Goal: Transaction & Acquisition: Purchase product/service

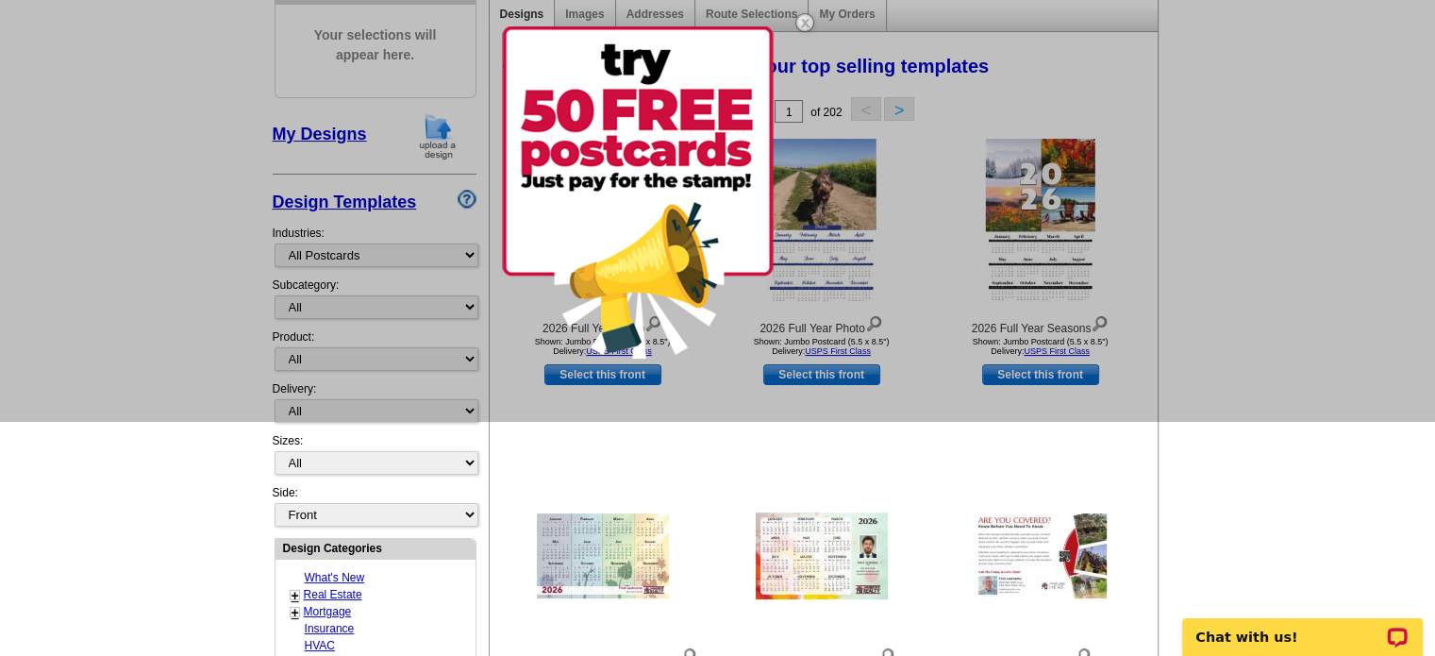
scroll to position [243, 0]
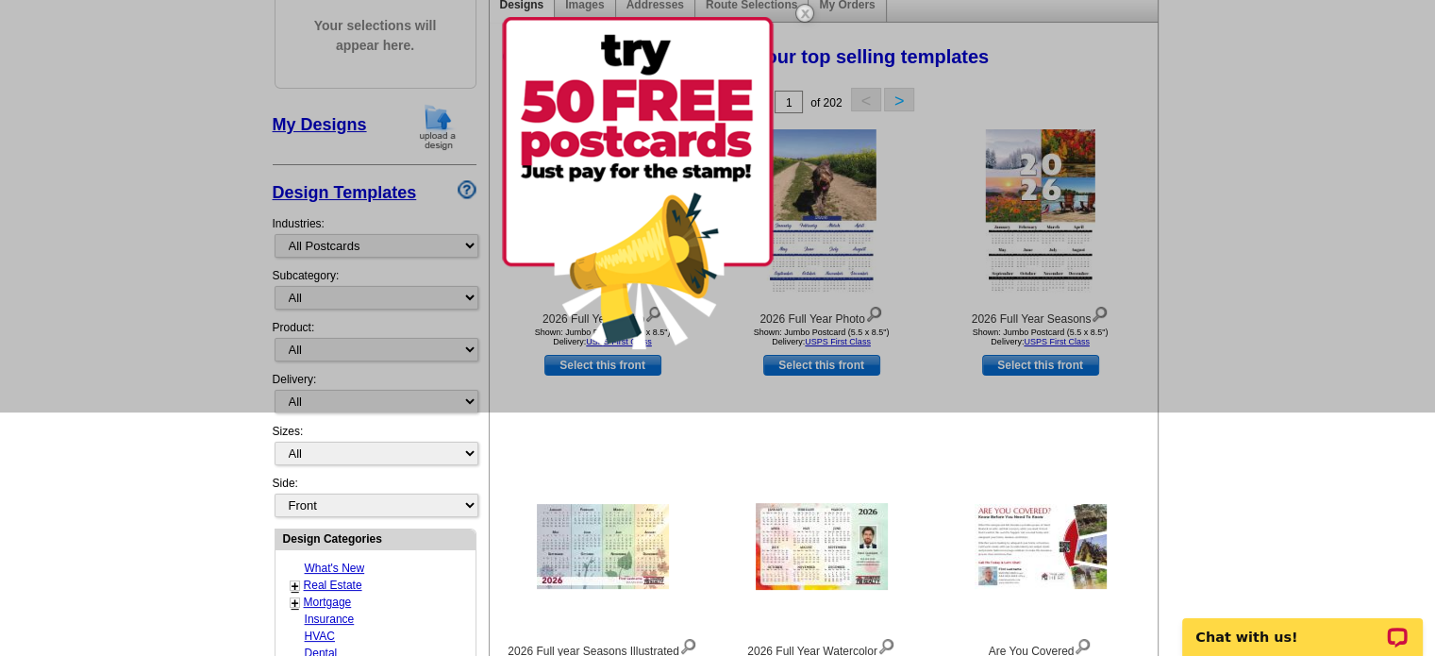
click at [475, 288] on div at bounding box center [717, 85] width 1435 height 656
click at [464, 294] on div at bounding box center [717, 85] width 1435 height 656
click at [572, 462] on div at bounding box center [603, 547] width 208 height 170
click at [808, 16] on img at bounding box center [805, 13] width 55 height 55
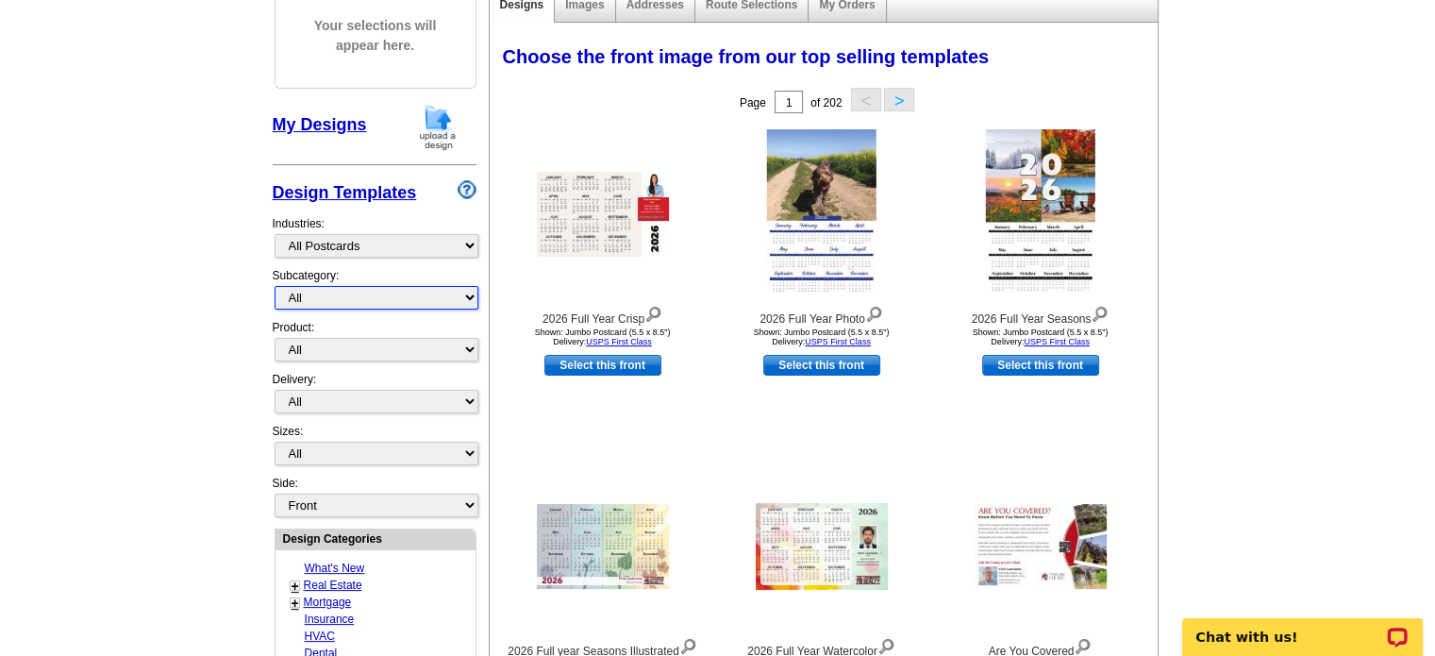
click at [469, 296] on select "All" at bounding box center [377, 298] width 204 height 24
click at [275, 286] on select "All" at bounding box center [377, 298] width 204 height 24
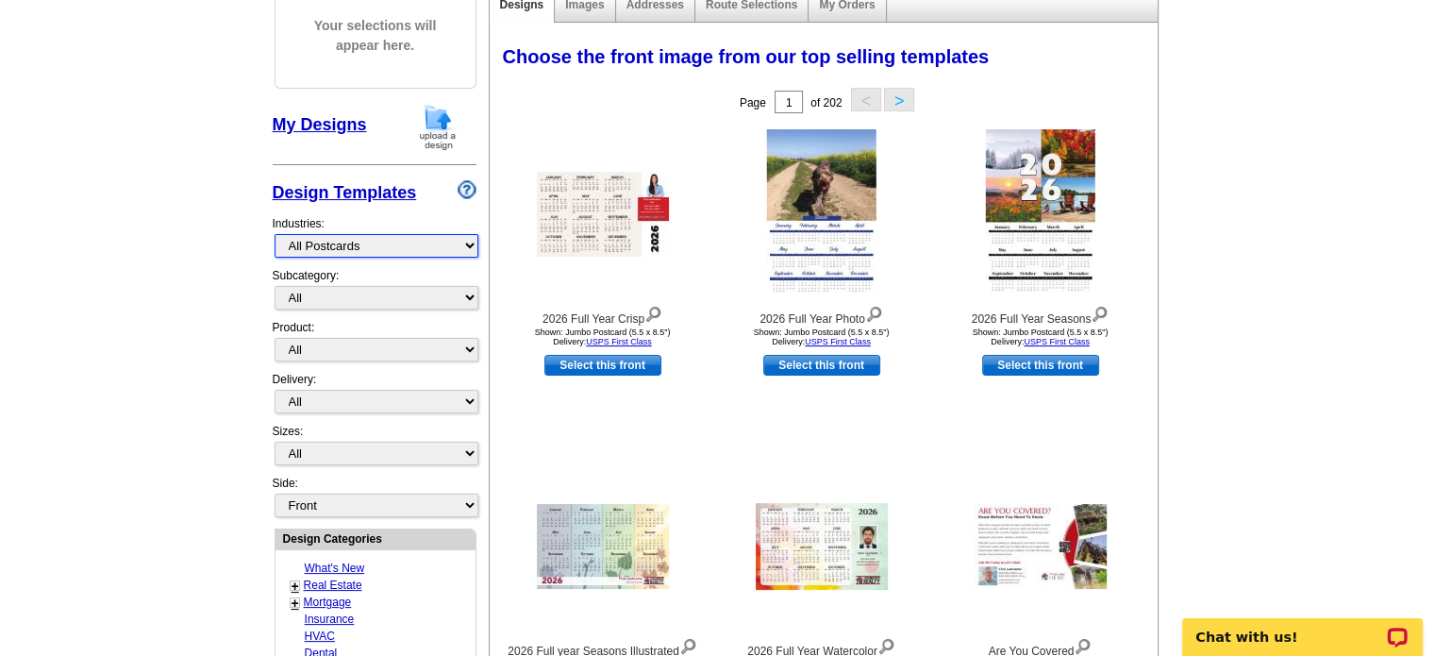
click at [458, 248] on select "What's New Real Estate Mortgage Insurance HVAC Dental Solar EDDM - NEW! Calenda…" at bounding box center [377, 246] width 204 height 24
select select "785"
click at [275, 234] on select "What's New Real Estate Mortgage Insurance HVAC Dental Solar EDDM - NEW! Calenda…" at bounding box center [377, 246] width 204 height 24
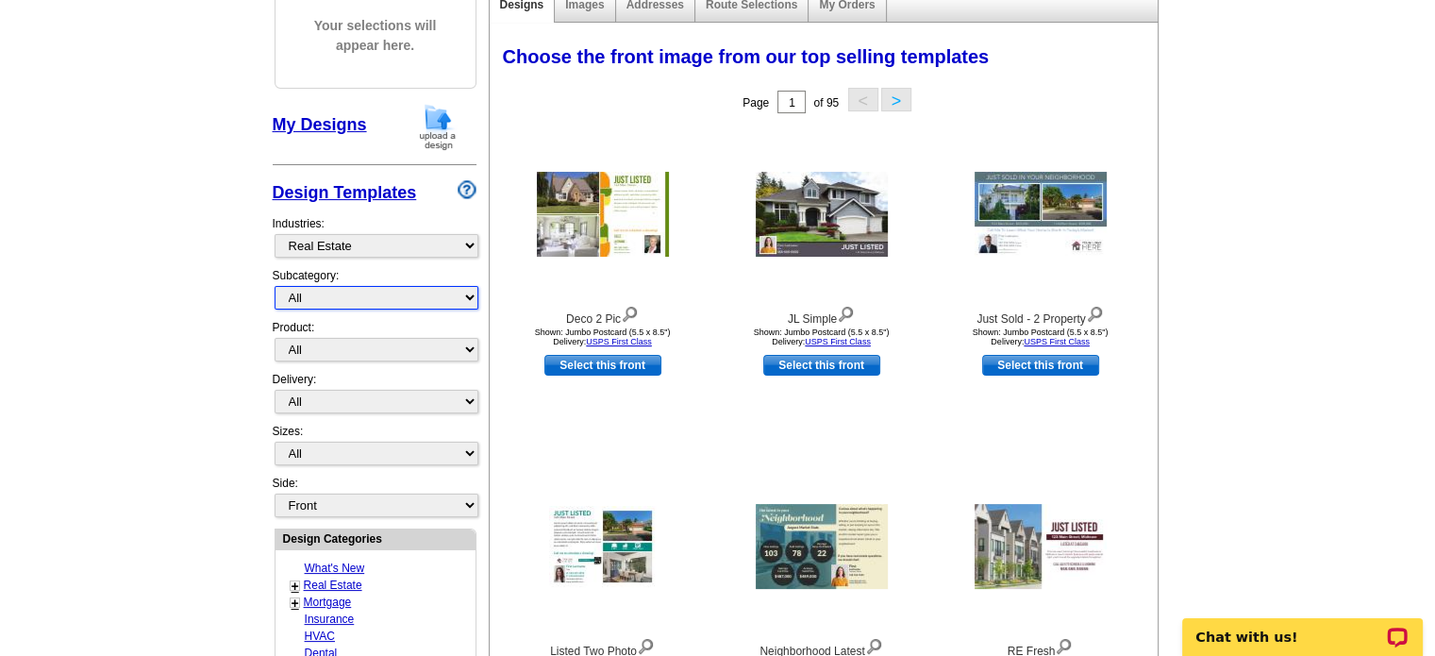
click at [470, 296] on select "All RE/MAX® Referrals [PERSON_NAME]® Berkshire Hathaway Home Services Century 2…" at bounding box center [377, 298] width 204 height 24
click at [501, 321] on div "Deco 2 Pic" at bounding box center [603, 314] width 208 height 25
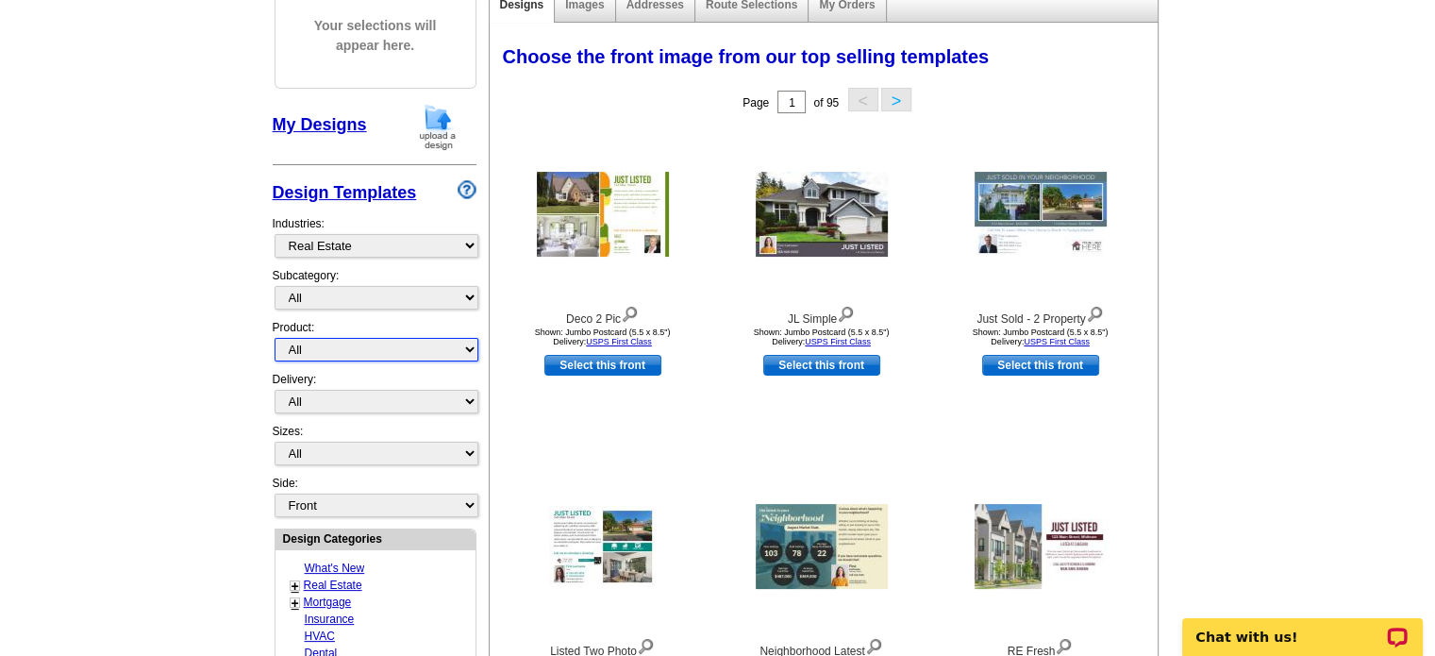
click at [468, 351] on select "All Postcards Letters and flyers Business Cards Door Hangers Greeting Cards" at bounding box center [377, 350] width 204 height 24
select select "1"
click at [275, 338] on select "All Postcards Letters and flyers Business Cards Door Hangers Greeting Cards" at bounding box center [377, 350] width 204 height 24
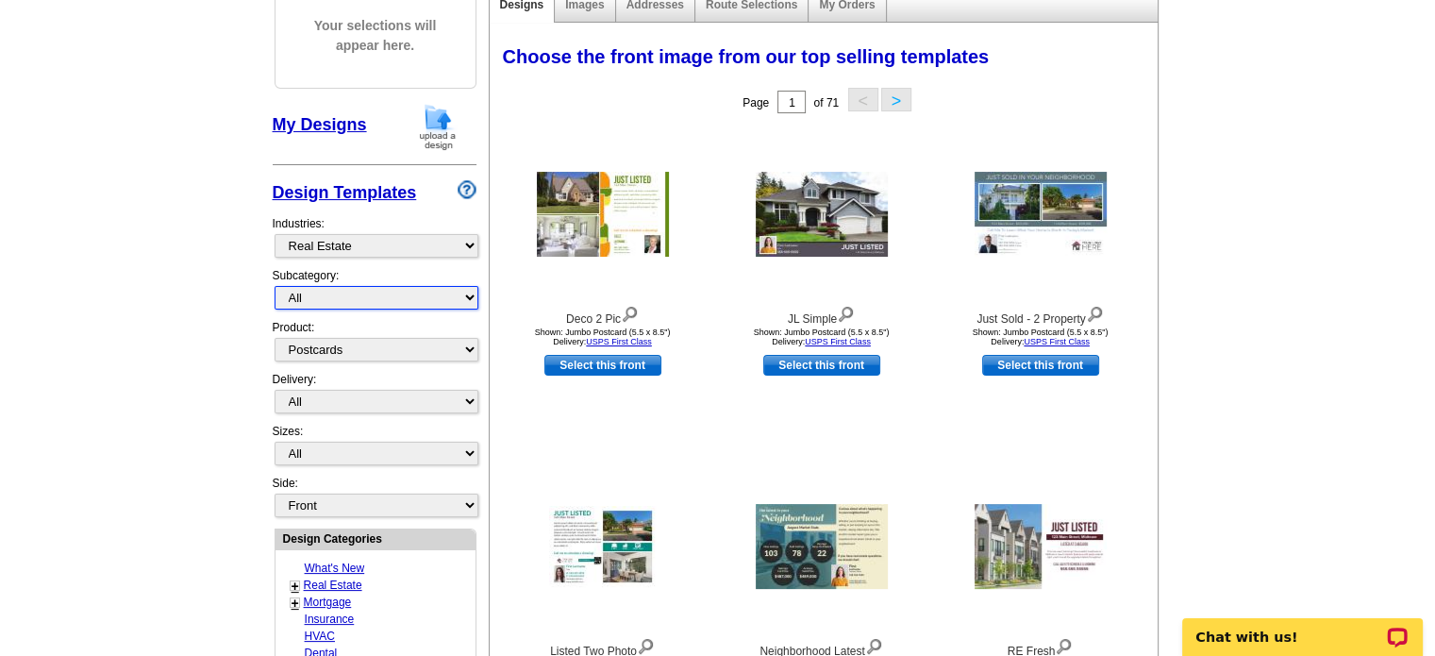
click at [457, 288] on select "All RE/MAX® Referrals [PERSON_NAME]® Berkshire Hathaway Home Services Century 2…" at bounding box center [377, 298] width 204 height 24
select select "788"
click at [275, 286] on select "All RE/MAX® Referrals [PERSON_NAME]® Berkshire Hathaway Home Services Century 2…" at bounding box center [377, 298] width 204 height 24
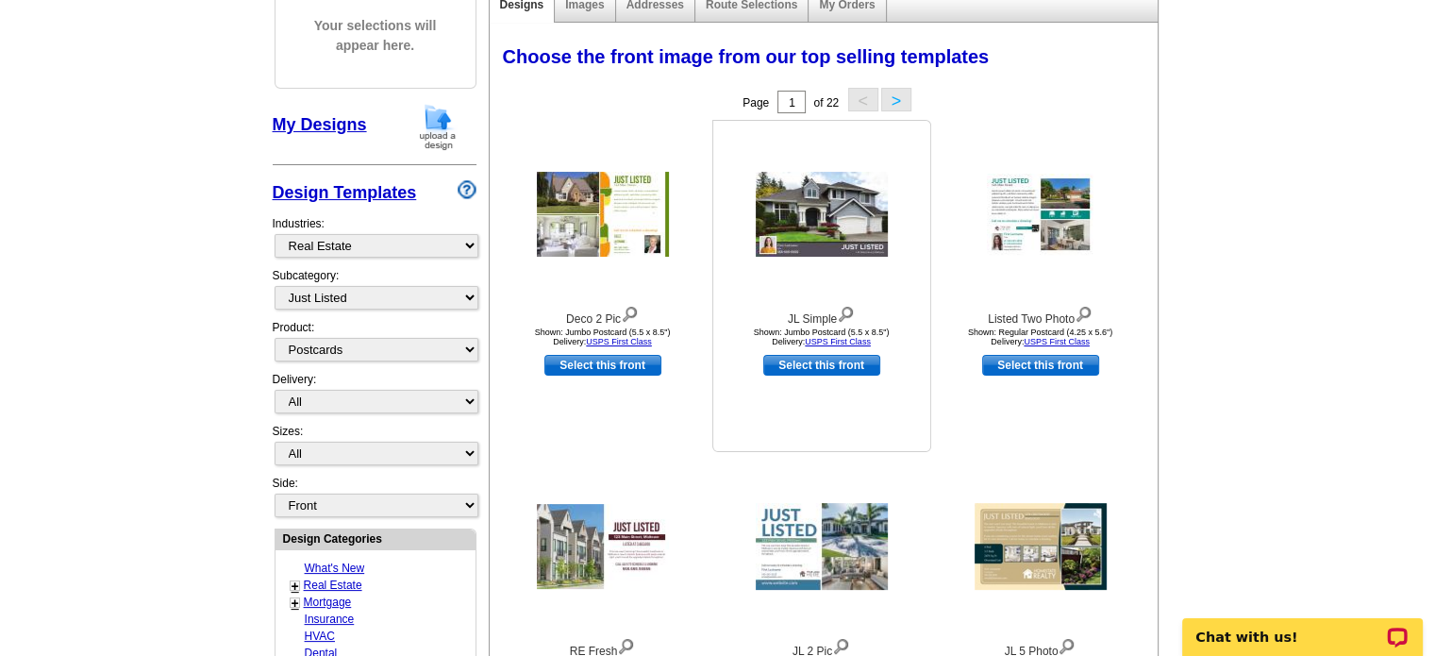
click at [838, 229] on img at bounding box center [822, 214] width 132 height 85
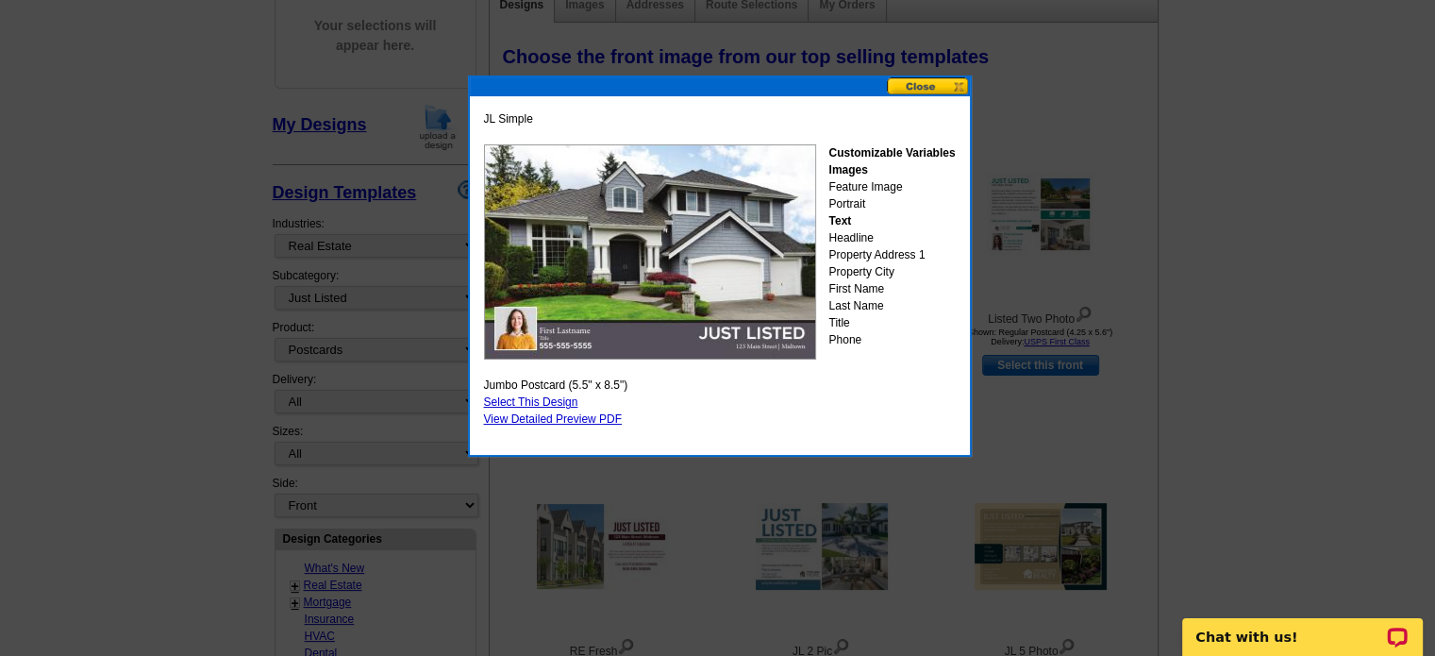
click at [760, 327] on img at bounding box center [650, 251] width 332 height 215
click at [546, 411] on div "JL Simple Customizable Variables Images Feature Image Portrait Text Headline Pr…" at bounding box center [719, 269] width 481 height 327
click at [550, 403] on link "Select This Design" at bounding box center [531, 401] width 94 height 13
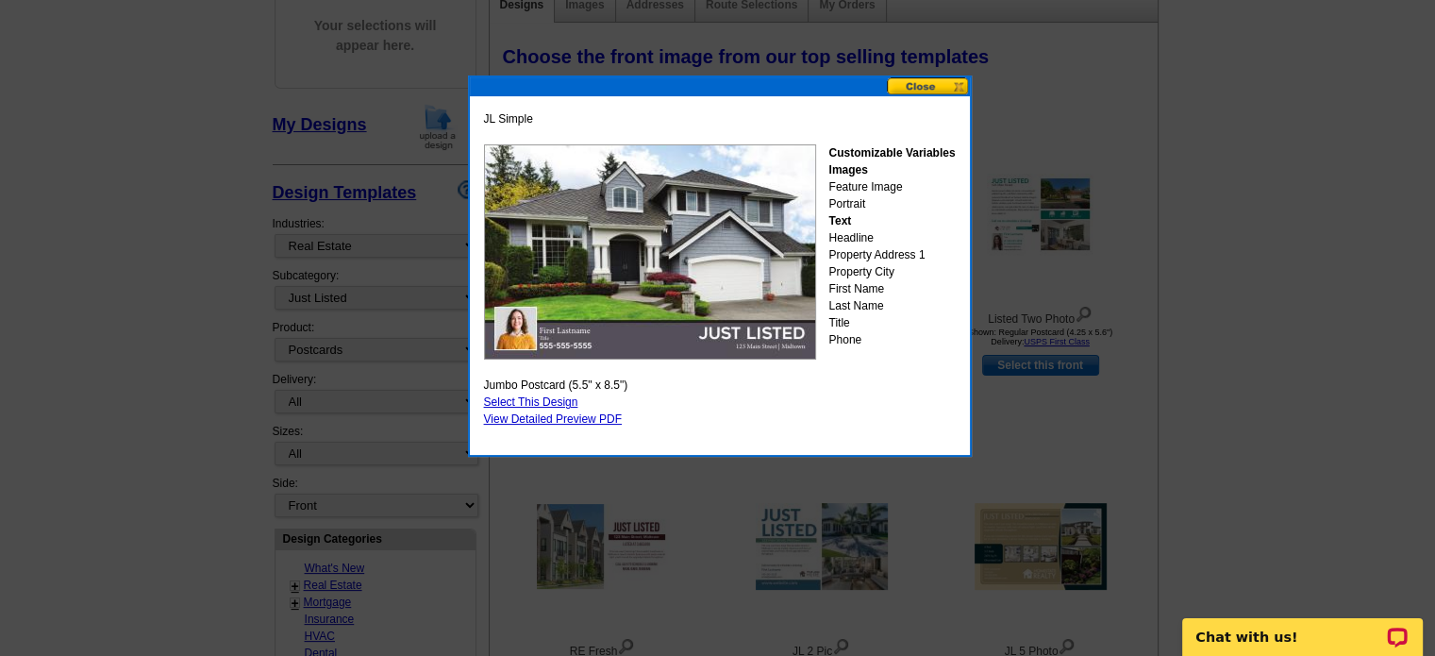
select select "2"
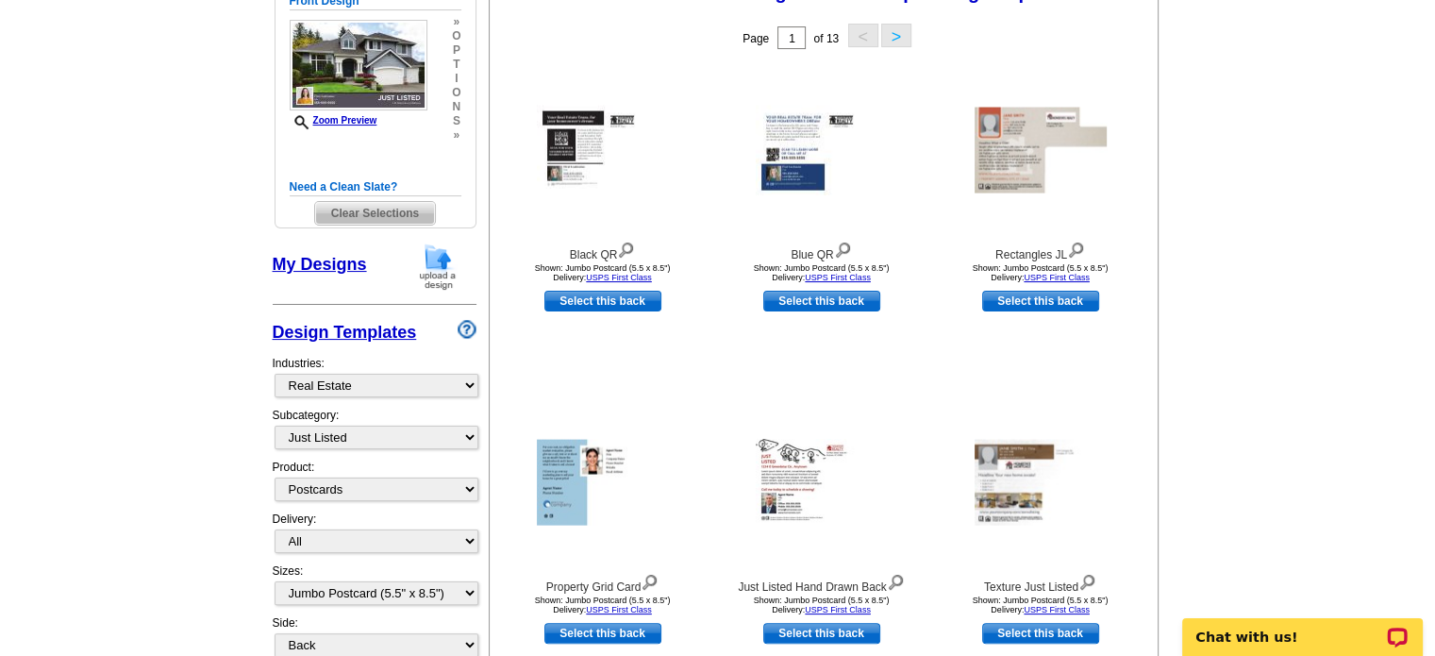
scroll to position [321, 0]
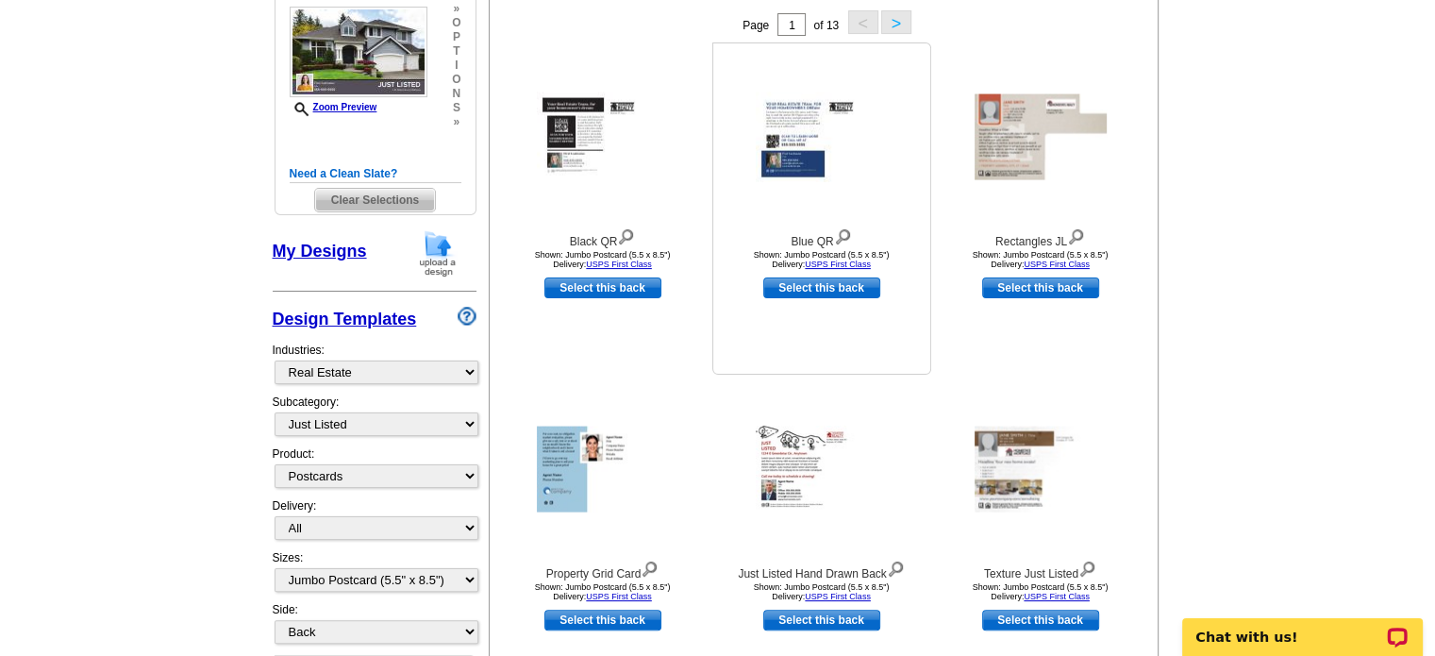
click at [849, 285] on link "Select this back" at bounding box center [822, 287] width 117 height 21
select select "front"
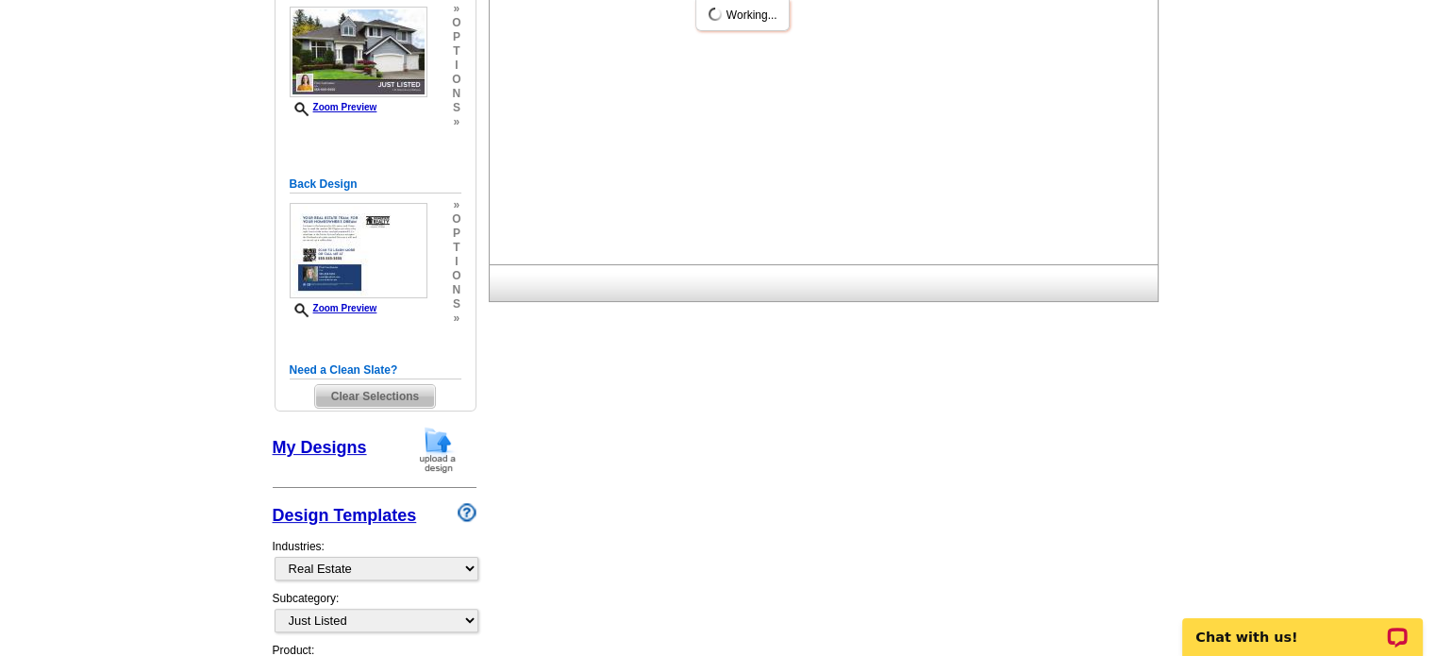
scroll to position [0, 0]
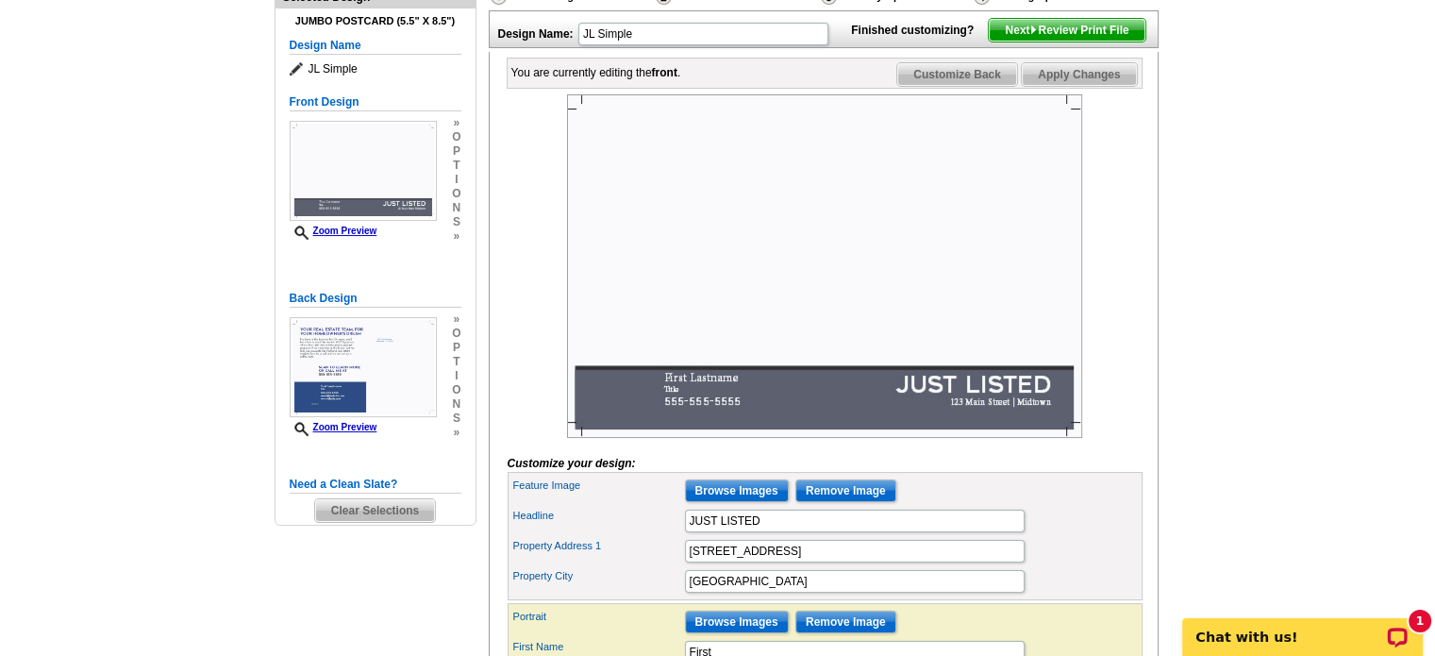
scroll to position [83, 0]
